Goal: Transaction & Acquisition: Obtain resource

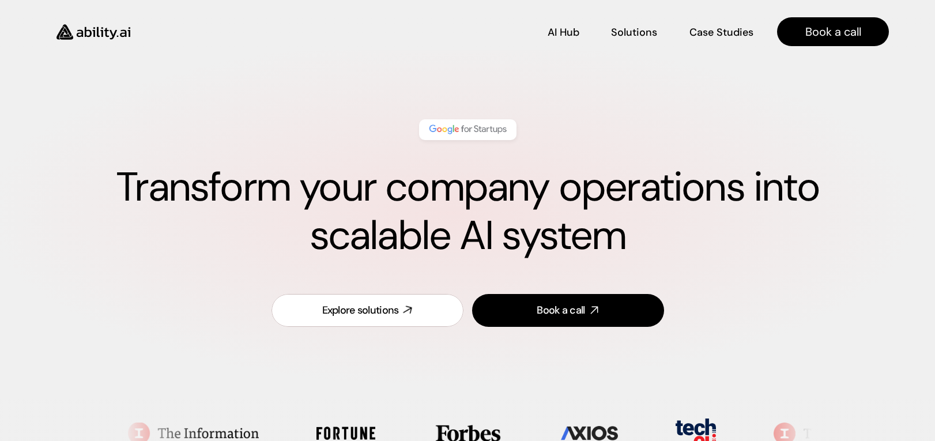
click at [400, 307] on link "Explore solutions" at bounding box center [367, 310] width 192 height 33
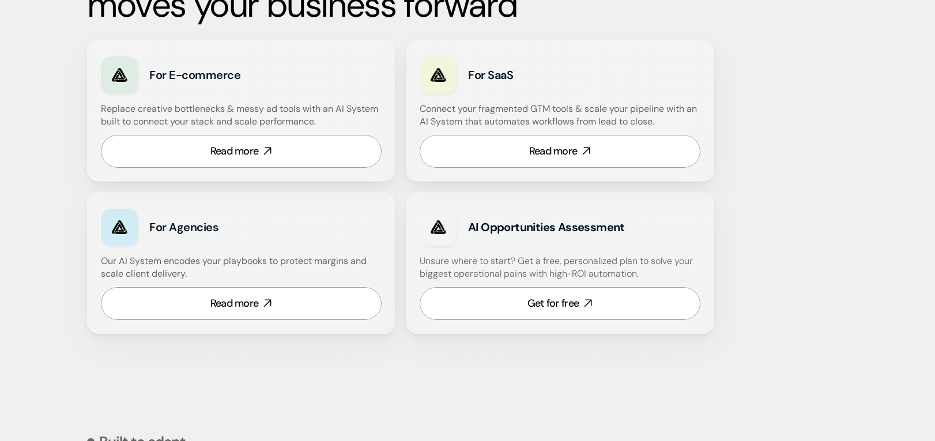
scroll to position [707, 0]
click at [263, 303] on icon at bounding box center [267, 302] width 13 height 13
click at [572, 299] on div "Get for free" at bounding box center [552, 303] width 51 height 14
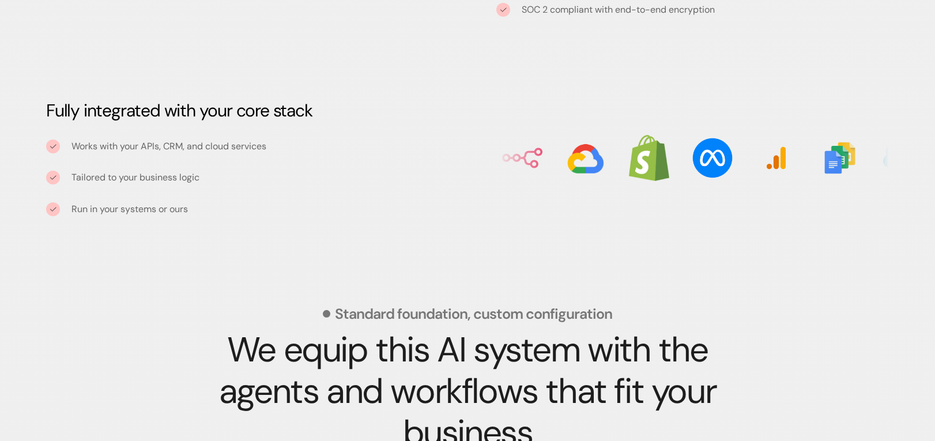
scroll to position [1417, 0]
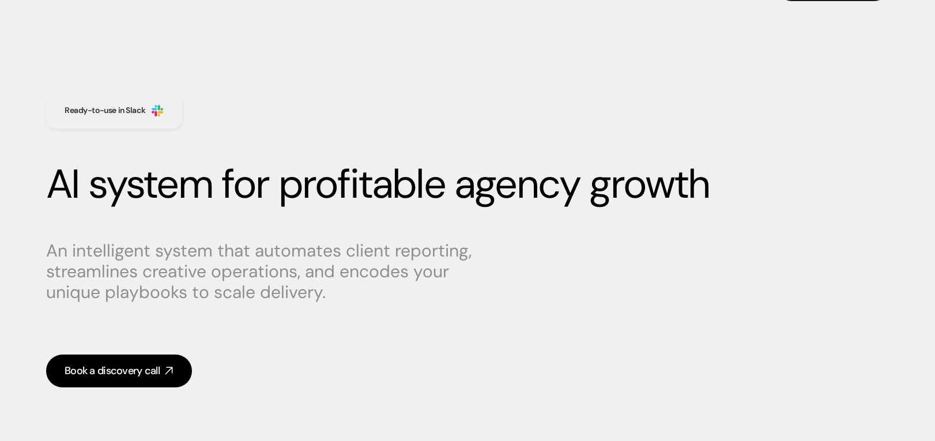
scroll to position [4, 0]
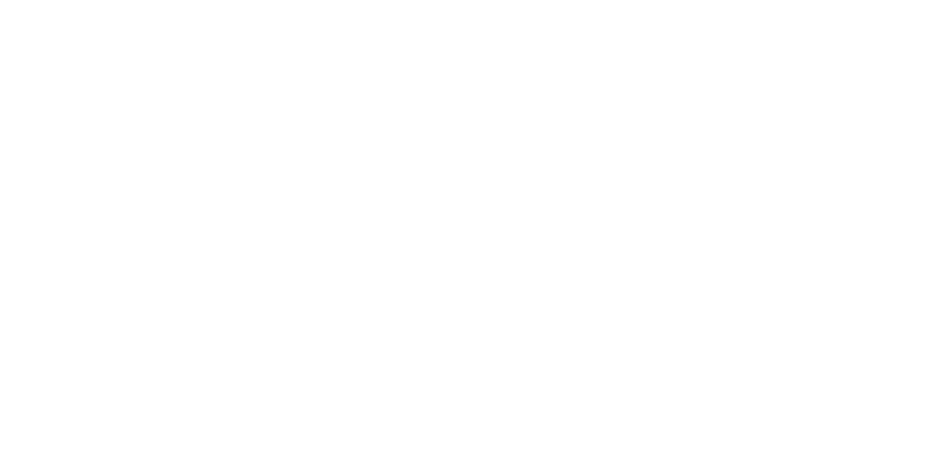
scroll to position [62, 0]
